Goal: Find specific page/section: Find specific page/section

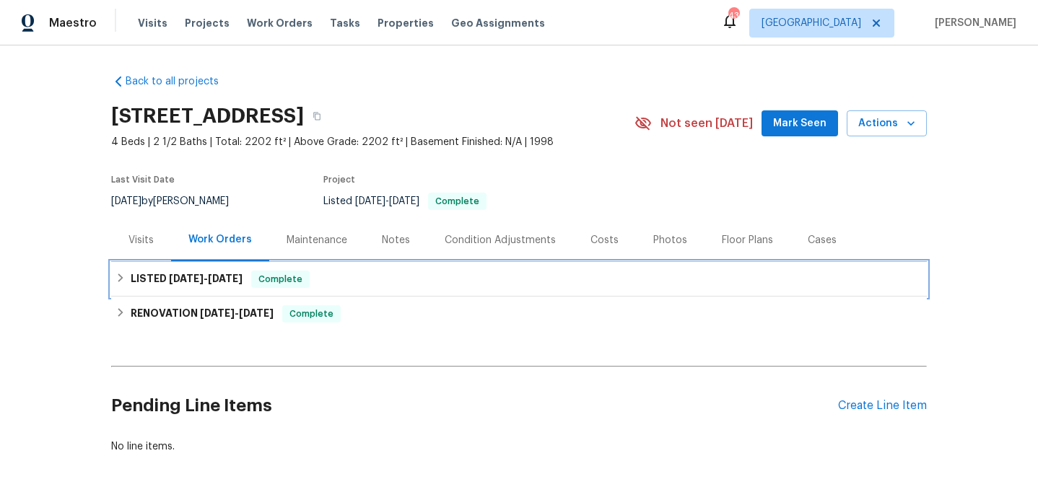
click at [194, 276] on span "[DATE]" at bounding box center [186, 279] width 35 height 10
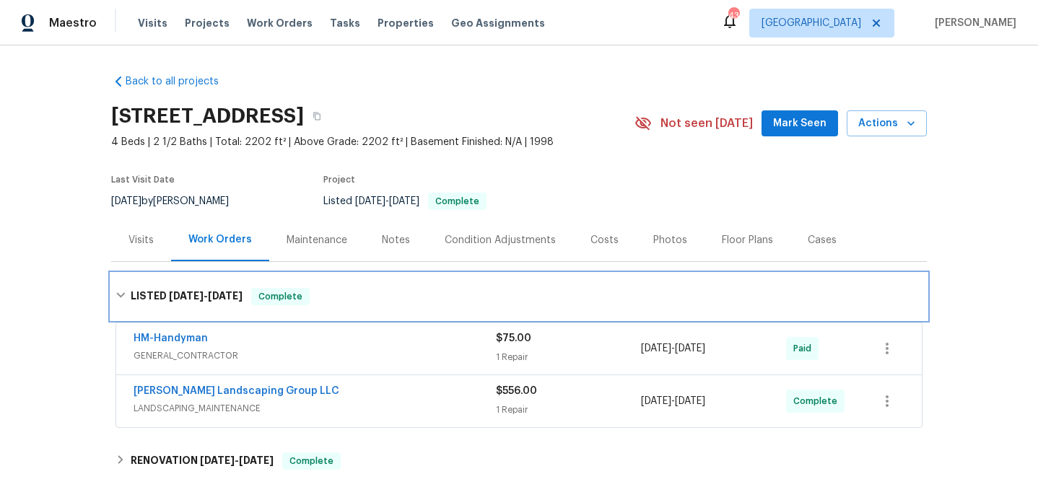
scroll to position [53, 0]
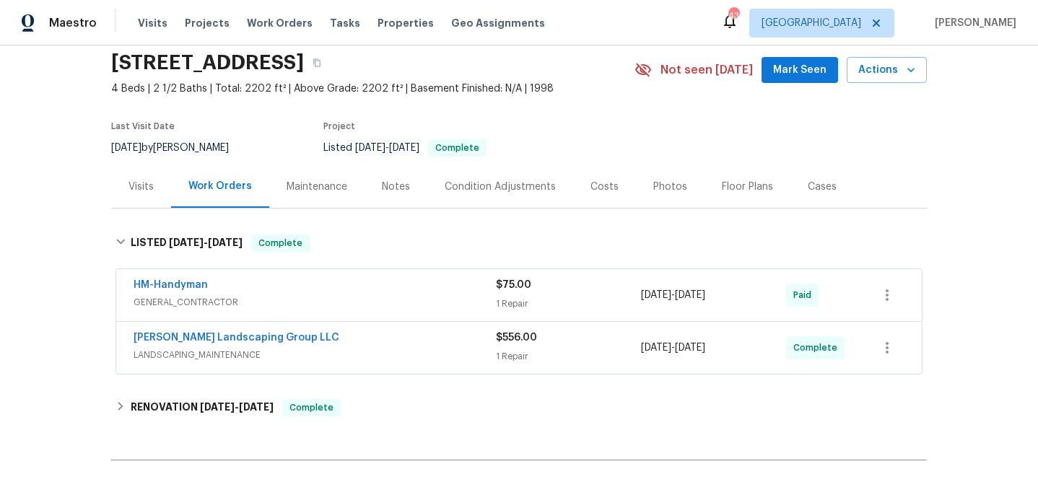
click at [380, 332] on div "[PERSON_NAME] Landscaping Group LLC" at bounding box center [315, 339] width 362 height 17
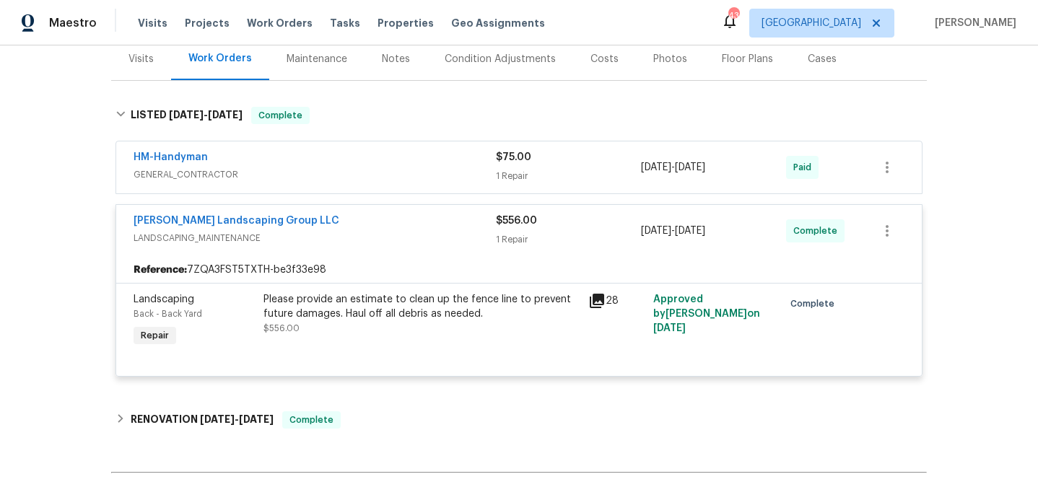
scroll to position [208, 0]
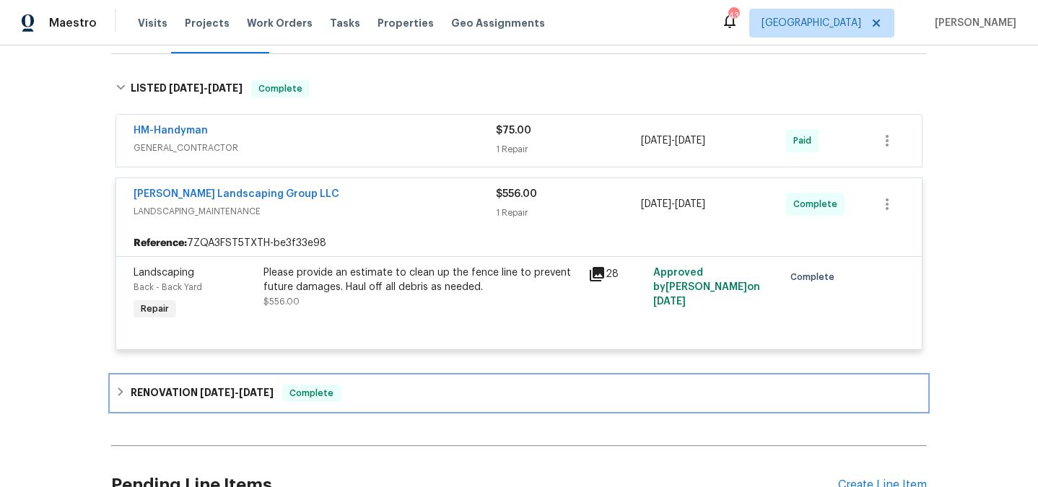
click at [266, 389] on span "[DATE]" at bounding box center [256, 393] width 35 height 10
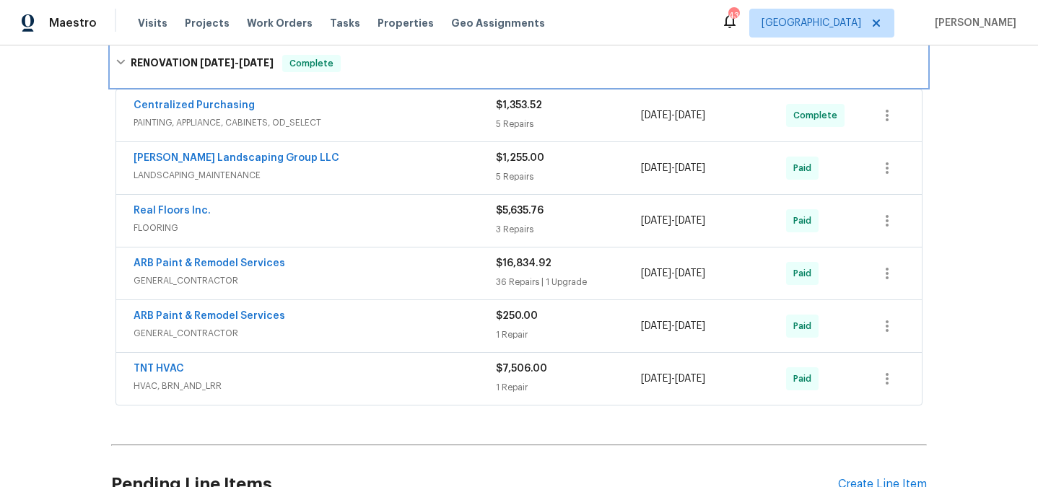
scroll to position [584, 0]
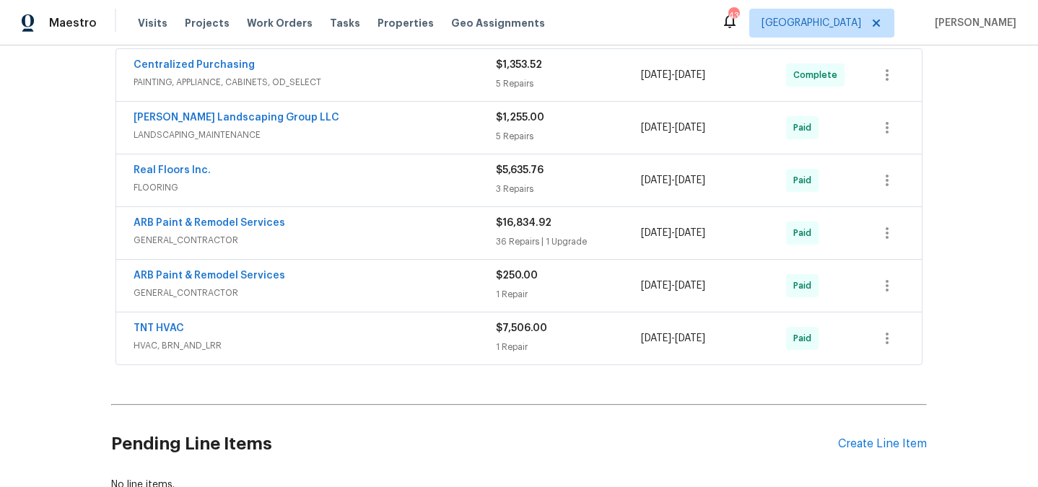
click at [427, 241] on span "GENERAL_CONTRACTOR" at bounding box center [315, 240] width 362 height 14
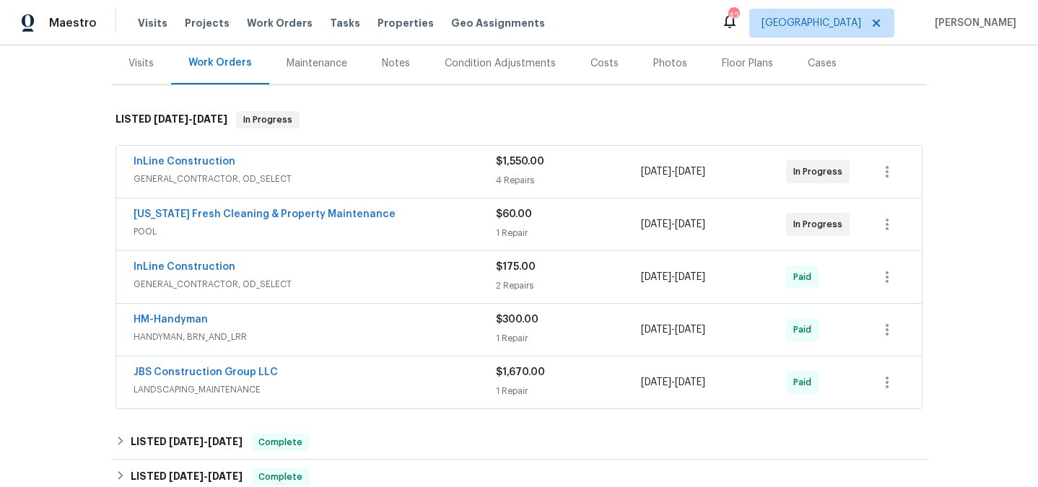
scroll to position [179, 0]
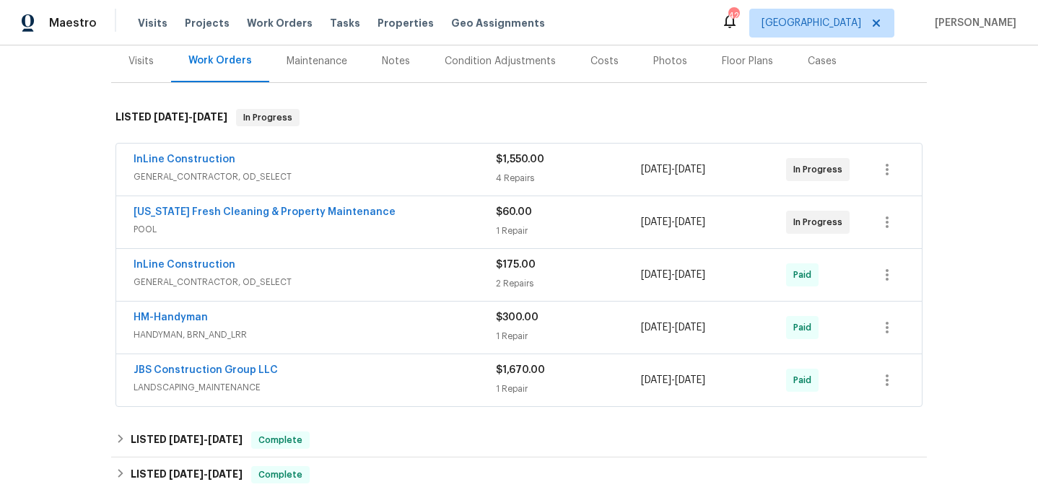
click at [390, 219] on div "Florida Fresh Cleaning & Property Maintenance" at bounding box center [315, 213] width 362 height 17
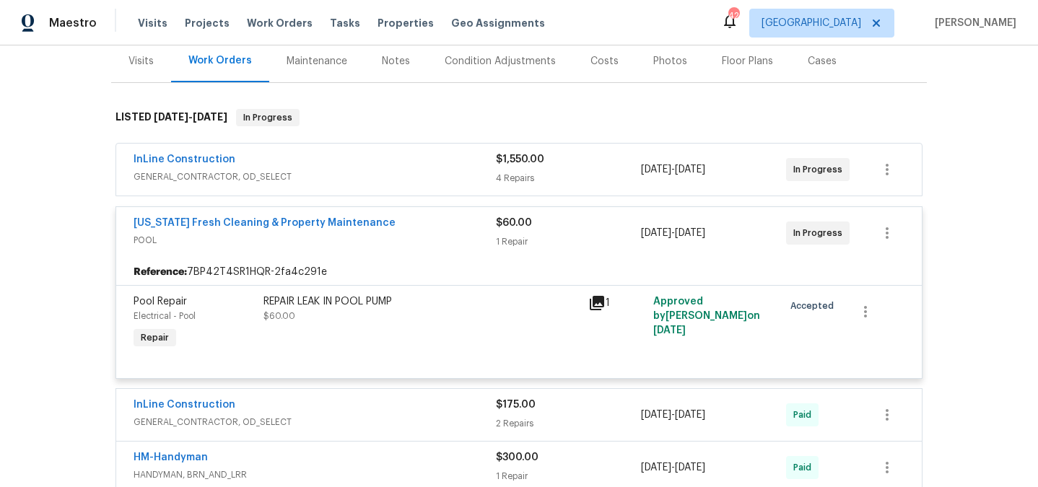
scroll to position [194, 0]
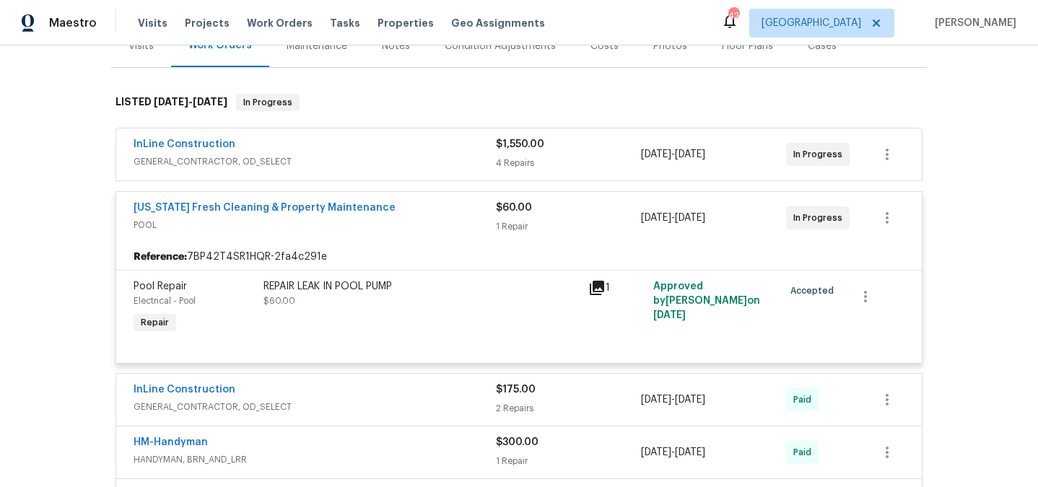
click at [393, 216] on div "Florida Fresh Cleaning & Property Maintenance" at bounding box center [315, 209] width 362 height 17
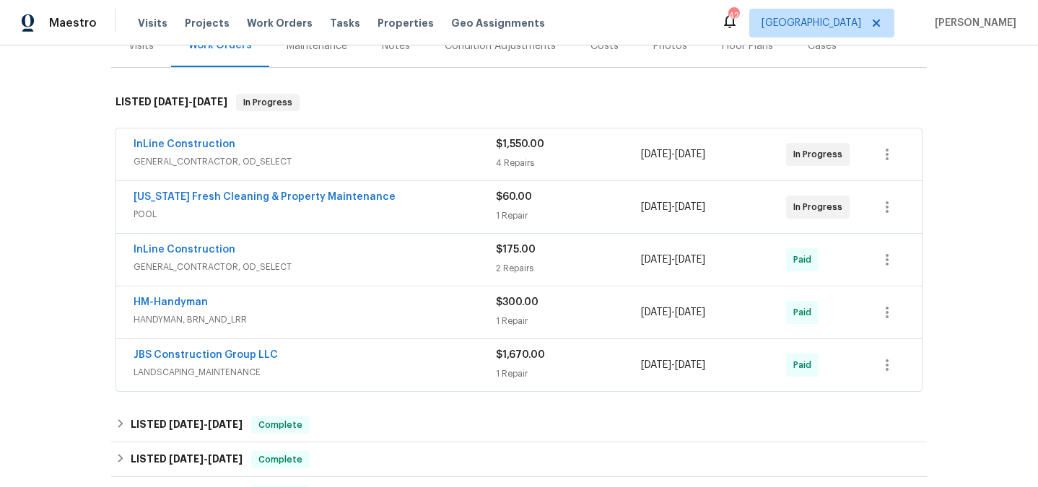
scroll to position [226, 0]
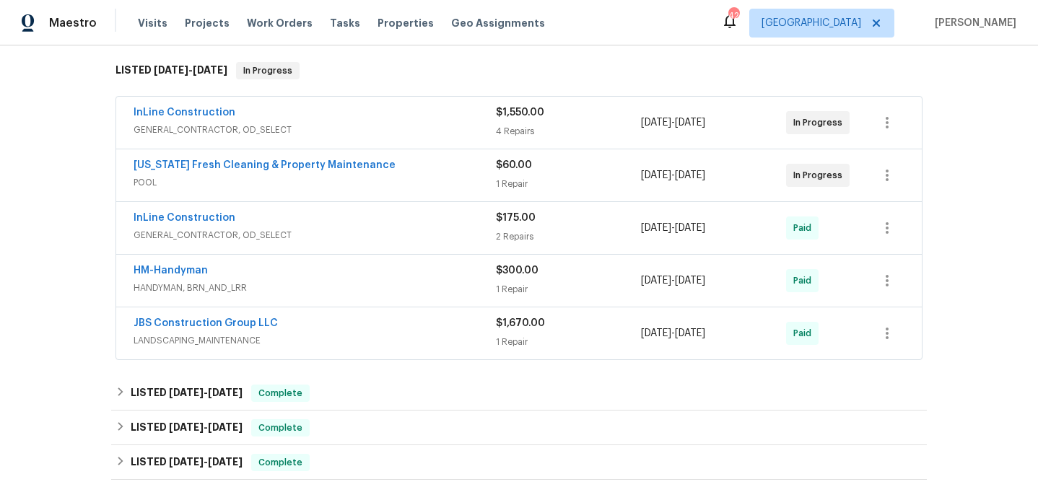
click at [390, 232] on span "GENERAL_CONTRACTOR, OD_SELECT" at bounding box center [315, 235] width 362 height 14
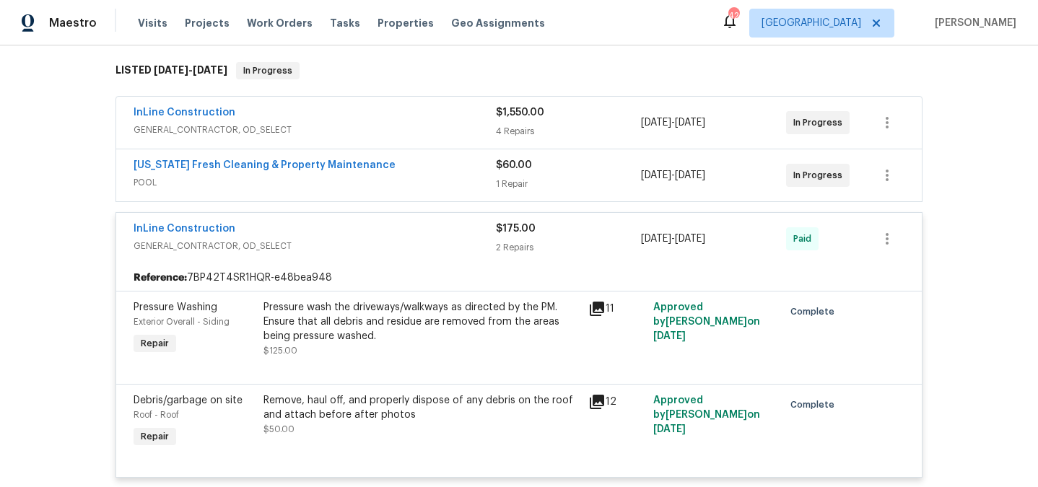
click at [390, 232] on div "InLine Construction" at bounding box center [315, 230] width 362 height 17
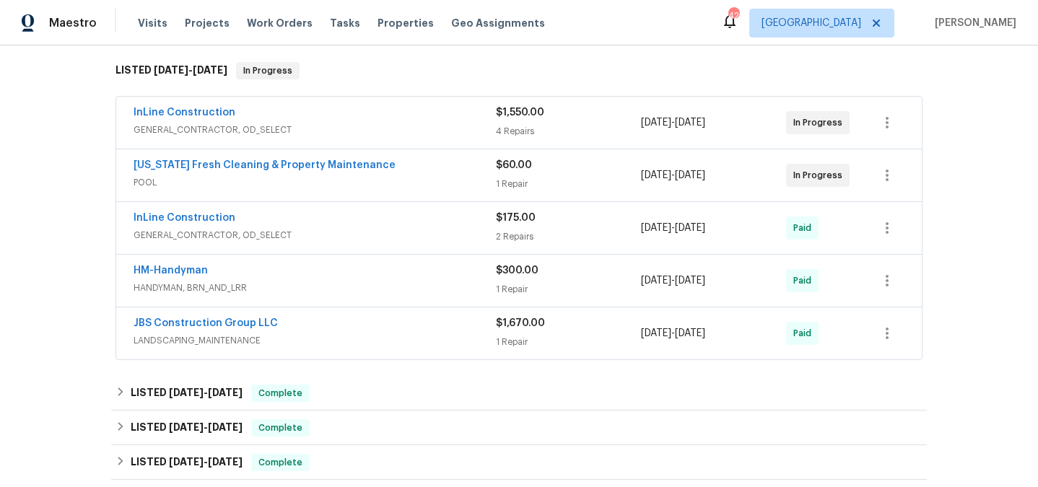
click at [379, 272] on div "HM-Handyman" at bounding box center [315, 272] width 362 height 17
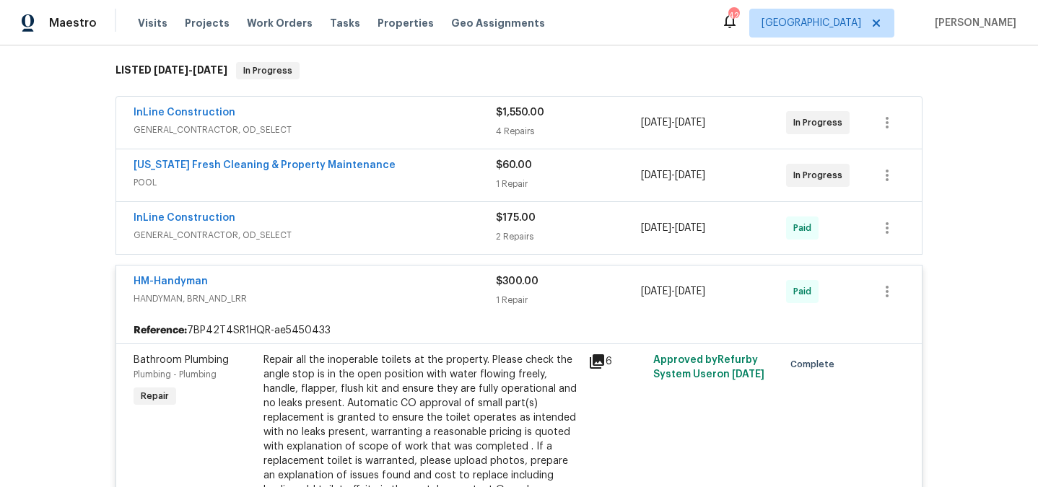
click at [352, 113] on div "InLine Construction" at bounding box center [315, 113] width 362 height 17
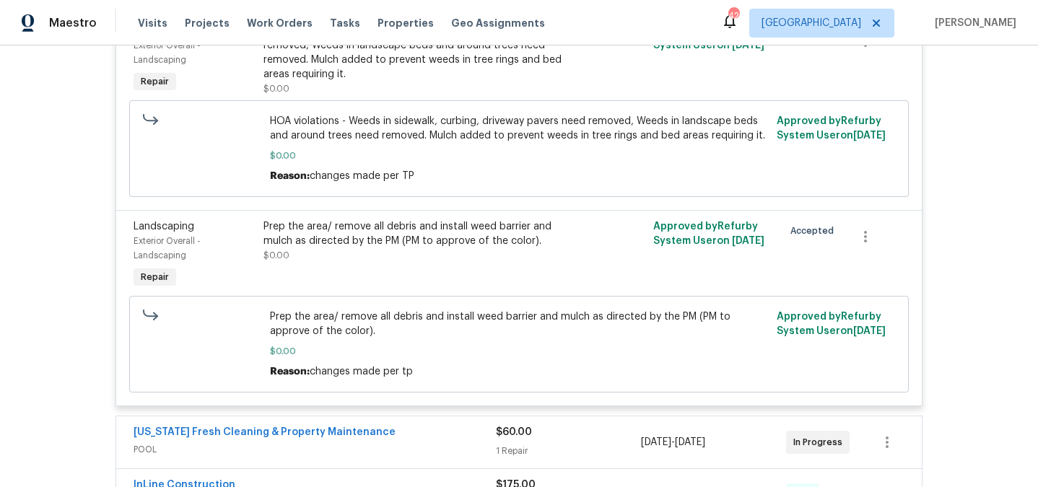
scroll to position [832, 0]
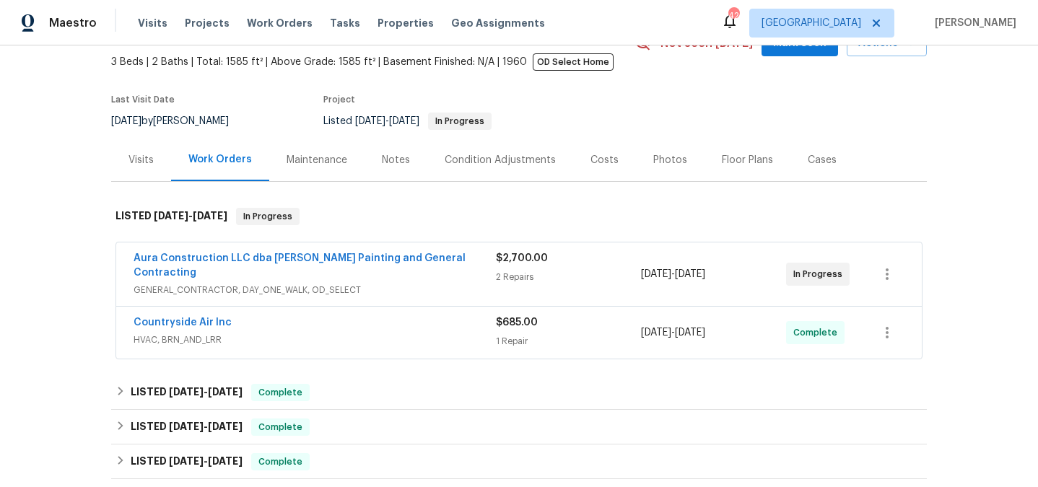
scroll to position [97, 0]
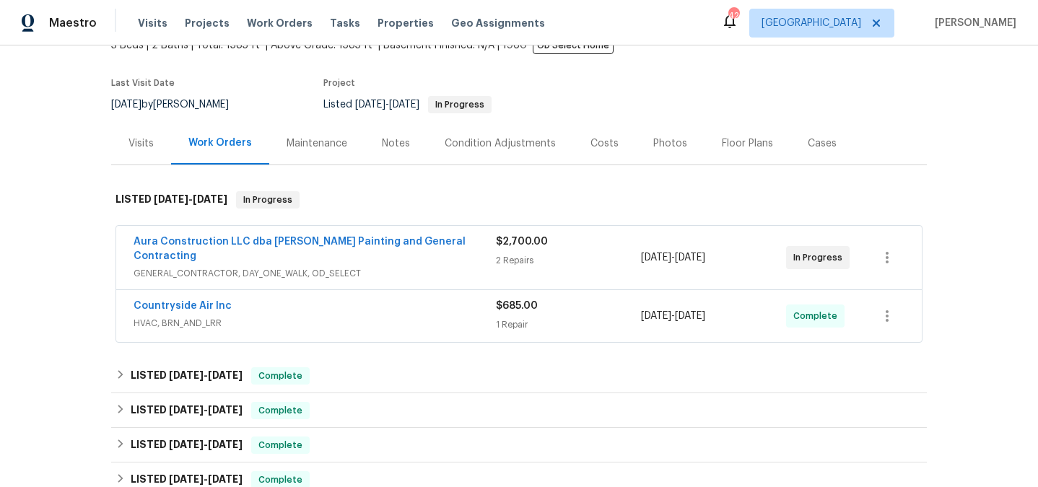
click at [316, 266] on span "GENERAL_CONTRACTOR, DAY_ONE_WALK, OD_SELECT" at bounding box center [315, 273] width 362 height 14
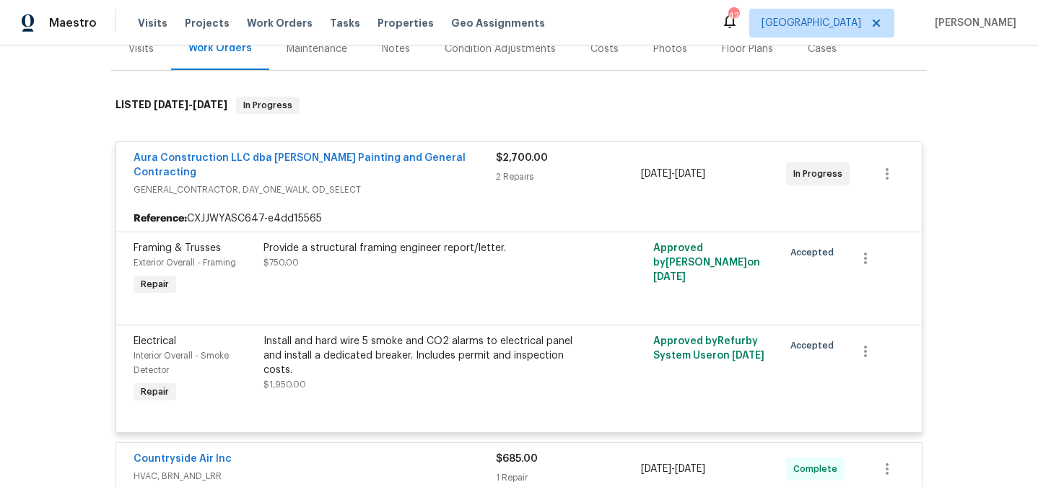
scroll to position [360, 0]
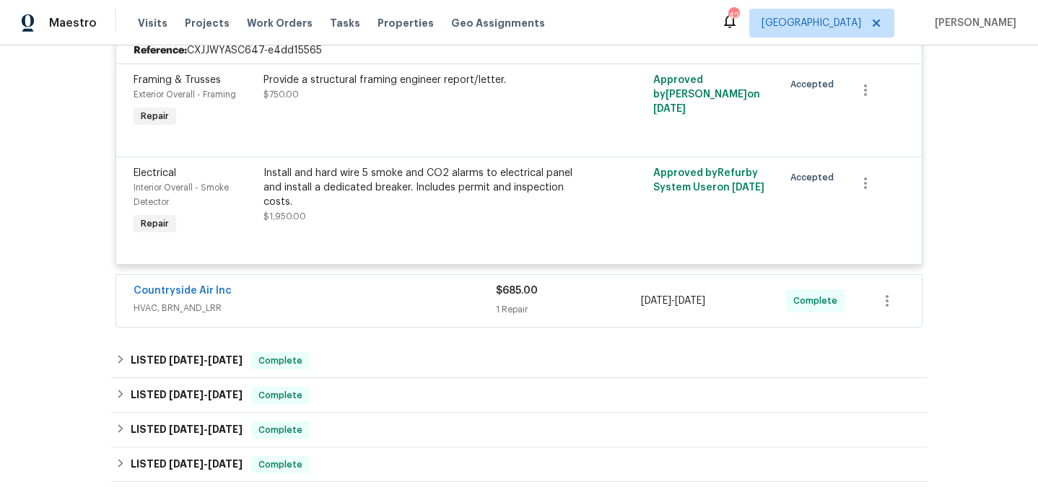
click at [302, 301] on span "HVAC, BRN_AND_LRR" at bounding box center [315, 308] width 362 height 14
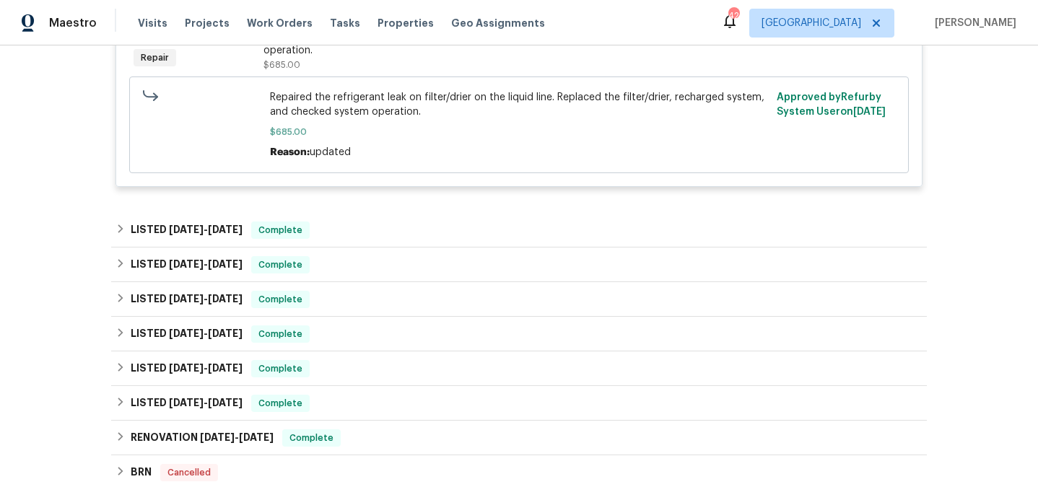
scroll to position [711, 0]
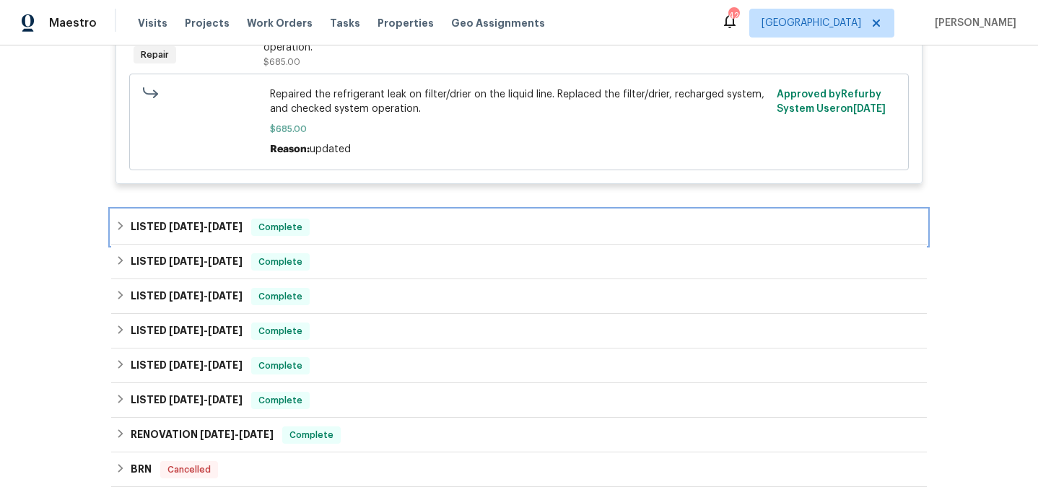
click at [183, 222] on span "6/3/25" at bounding box center [186, 227] width 35 height 10
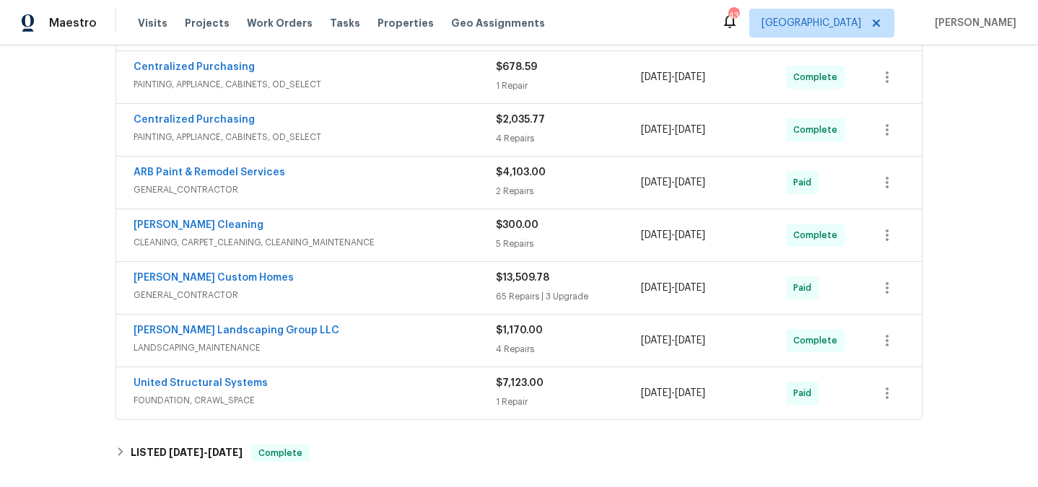
scroll to position [417, 0]
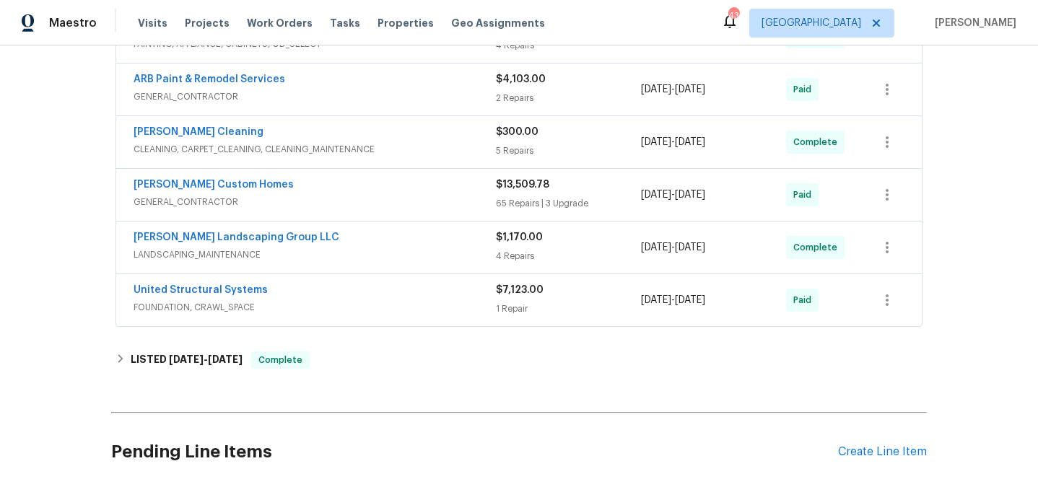
click at [377, 306] on span "FOUNDATION, CRAWL_SPACE" at bounding box center [315, 307] width 362 height 14
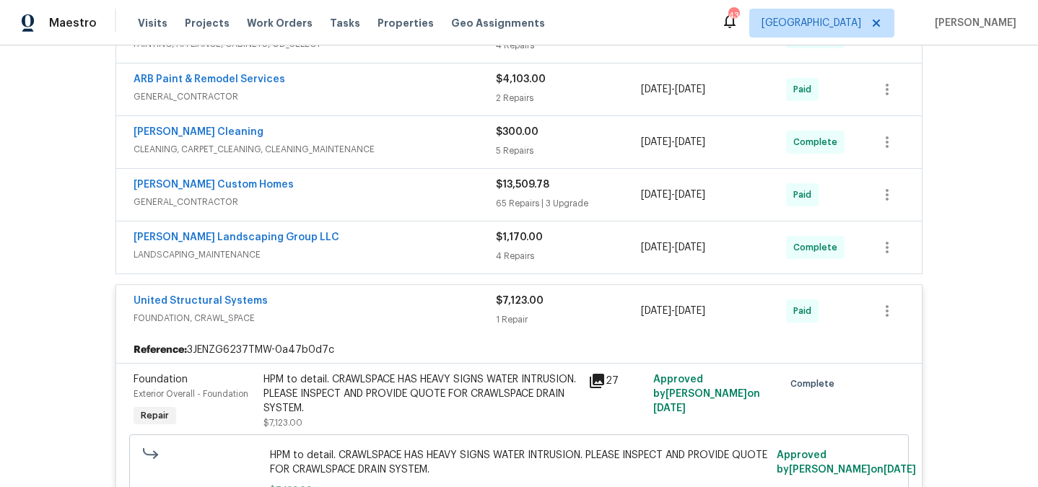
click at [366, 257] on span "LANDSCAPING_MAINTENANCE" at bounding box center [315, 255] width 362 height 14
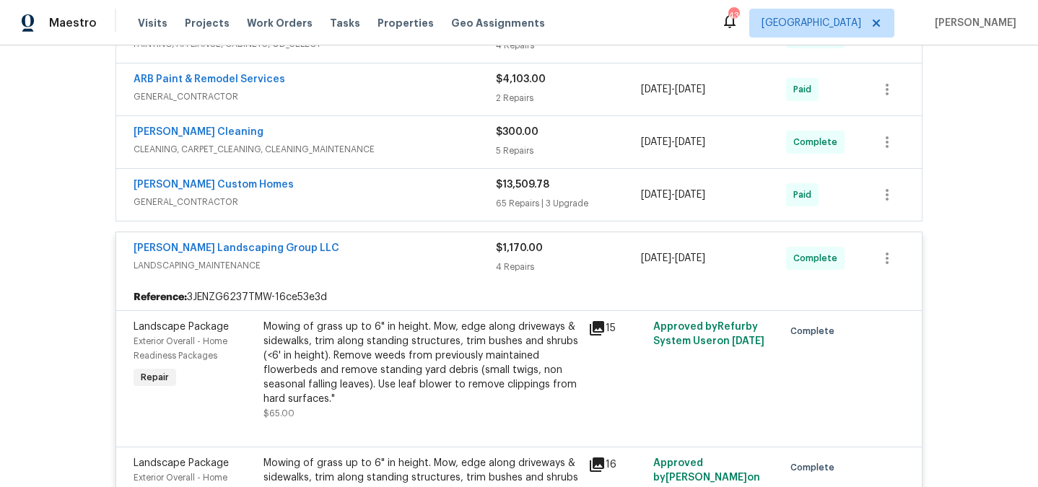
click at [351, 196] on span "GENERAL_CONTRACTOR" at bounding box center [315, 202] width 362 height 14
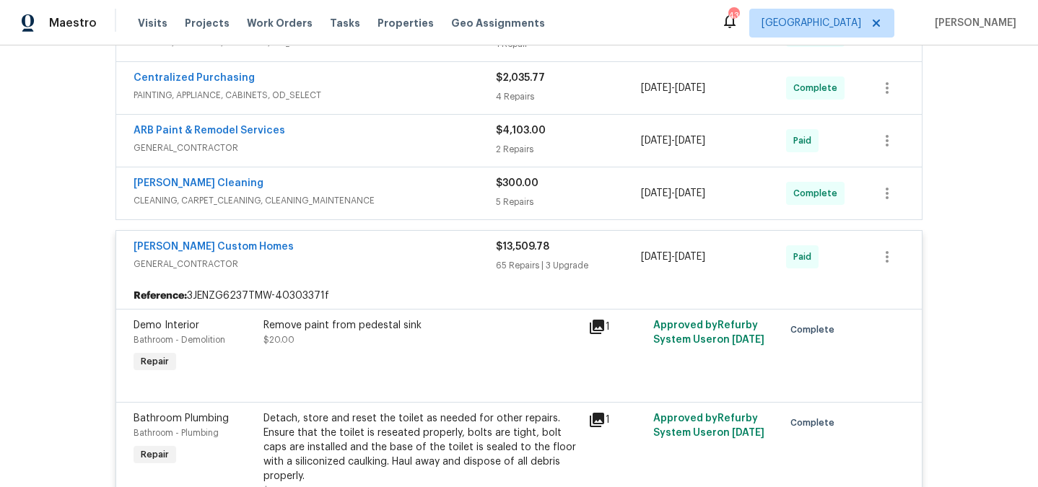
click at [328, 193] on div "Soledad Cleaning" at bounding box center [315, 184] width 362 height 17
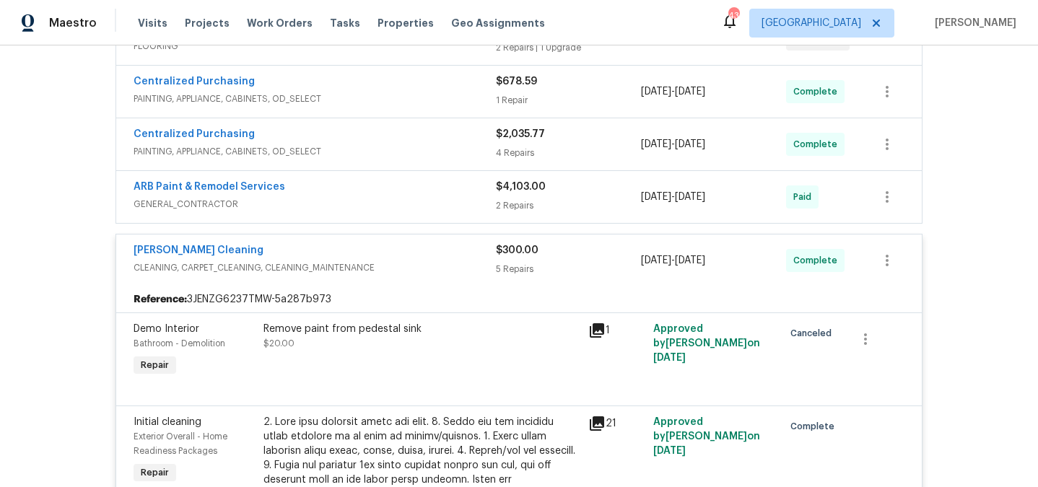
click at [334, 210] on span "GENERAL_CONTRACTOR" at bounding box center [315, 204] width 362 height 14
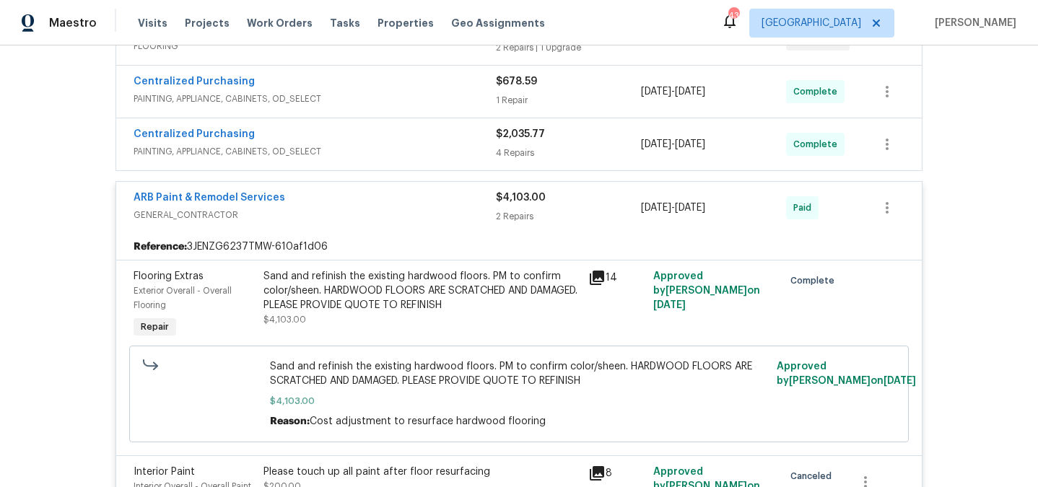
scroll to position [251, 0]
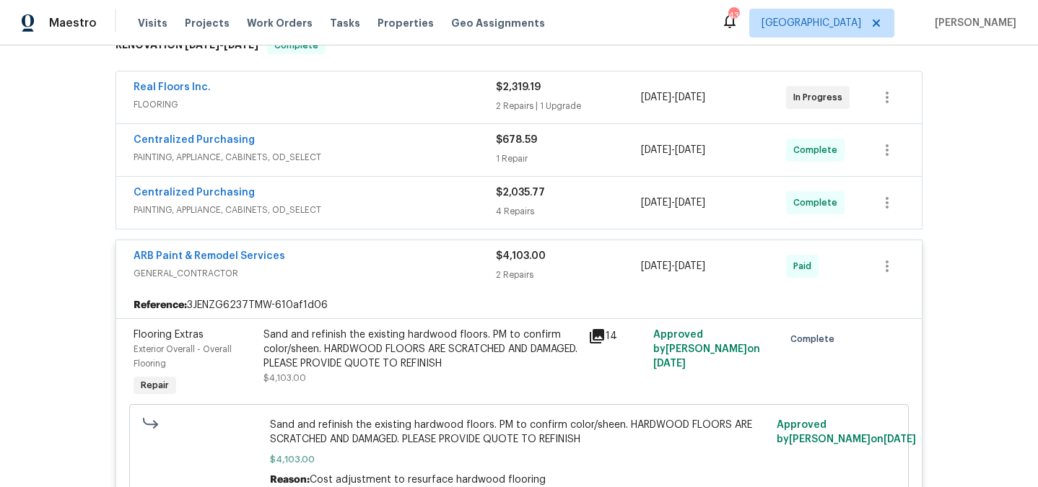
click at [335, 191] on div "Centralized Purchasing" at bounding box center [315, 194] width 362 height 17
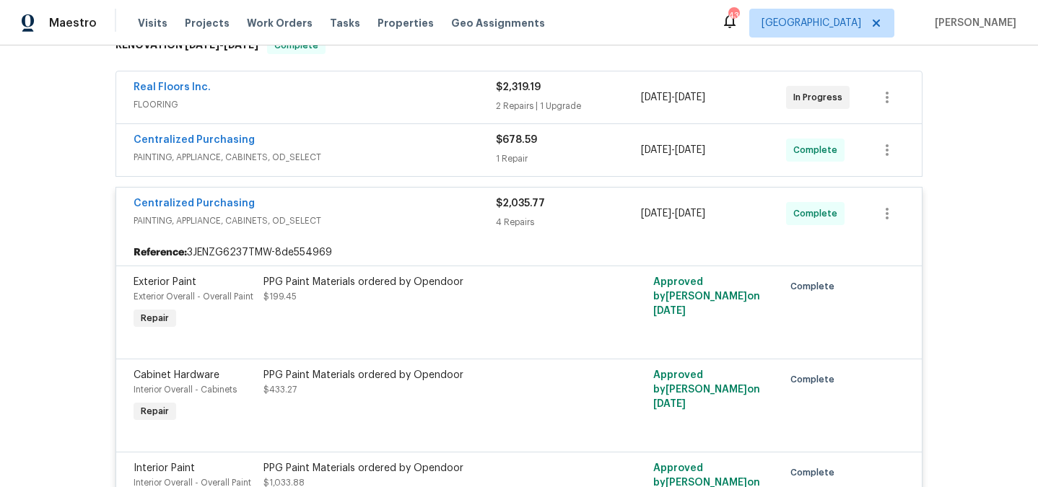
scroll to position [187, 0]
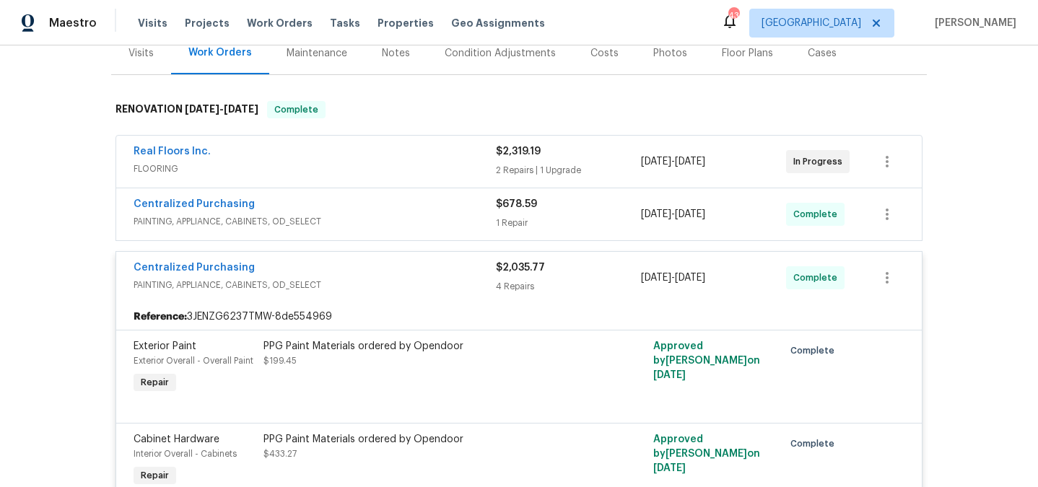
click at [333, 217] on span "PAINTING, APPLIANCE, CABINETS, OD_SELECT" at bounding box center [315, 221] width 362 height 14
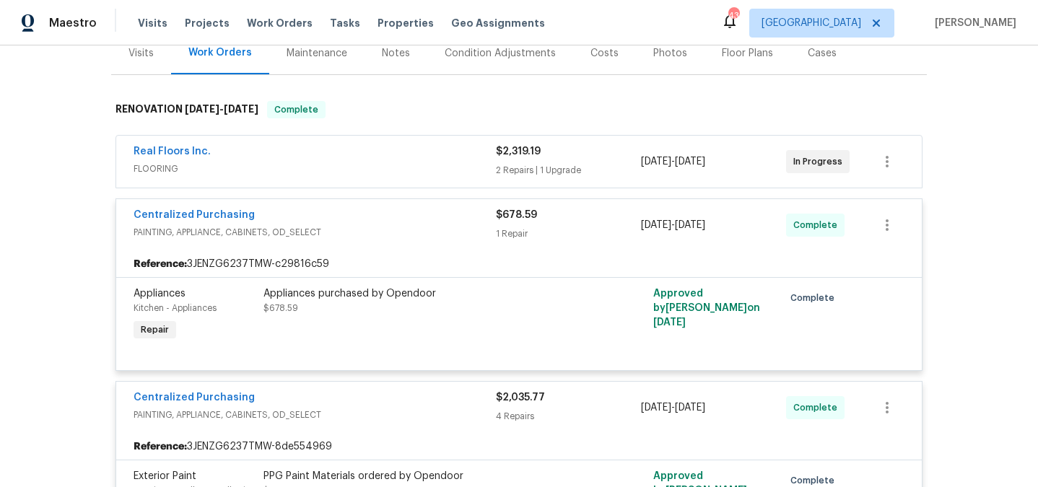
click at [326, 162] on span "FLOORING" at bounding box center [315, 169] width 362 height 14
